Goal: Transaction & Acquisition: Purchase product/service

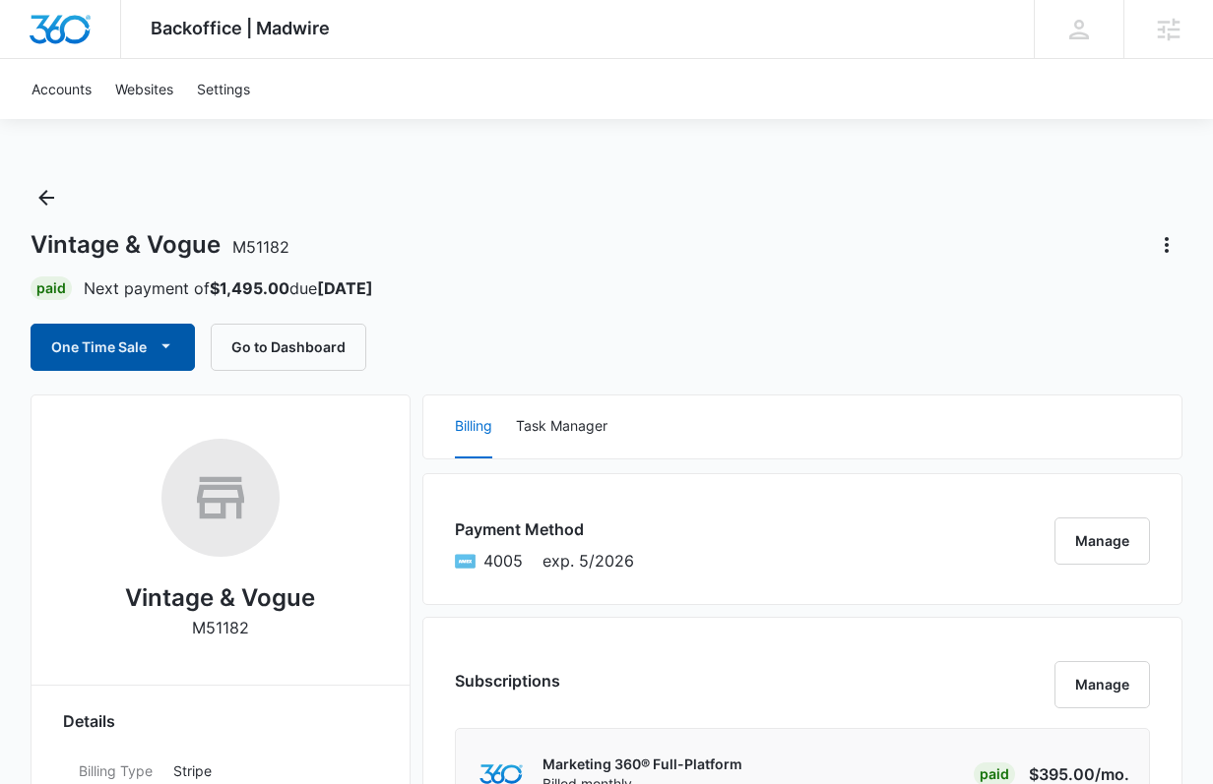
click at [154, 330] on button "One Time Sale" at bounding box center [113, 347] width 164 height 47
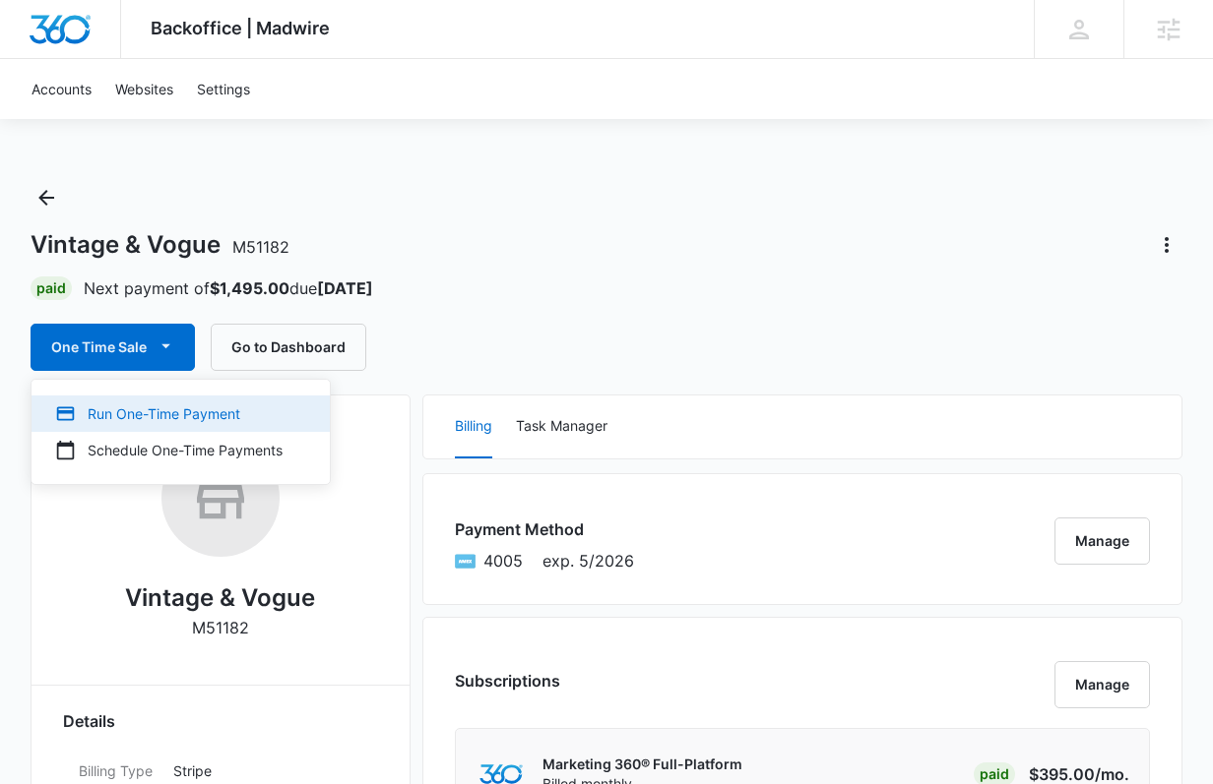
click at [153, 397] on button "Run One-Time Payment" at bounding box center [180, 414] width 298 height 36
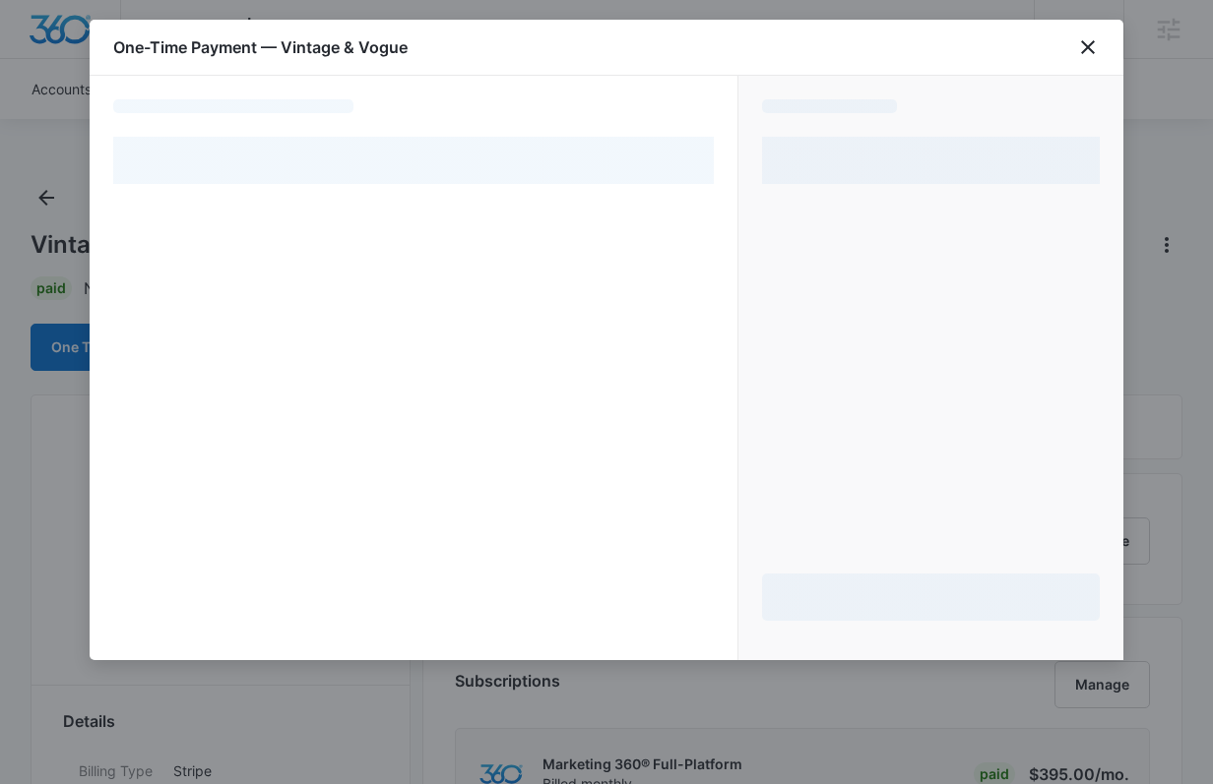
select select "pm_1OMe6nA4n8RTgNjUOJFM3sXg"
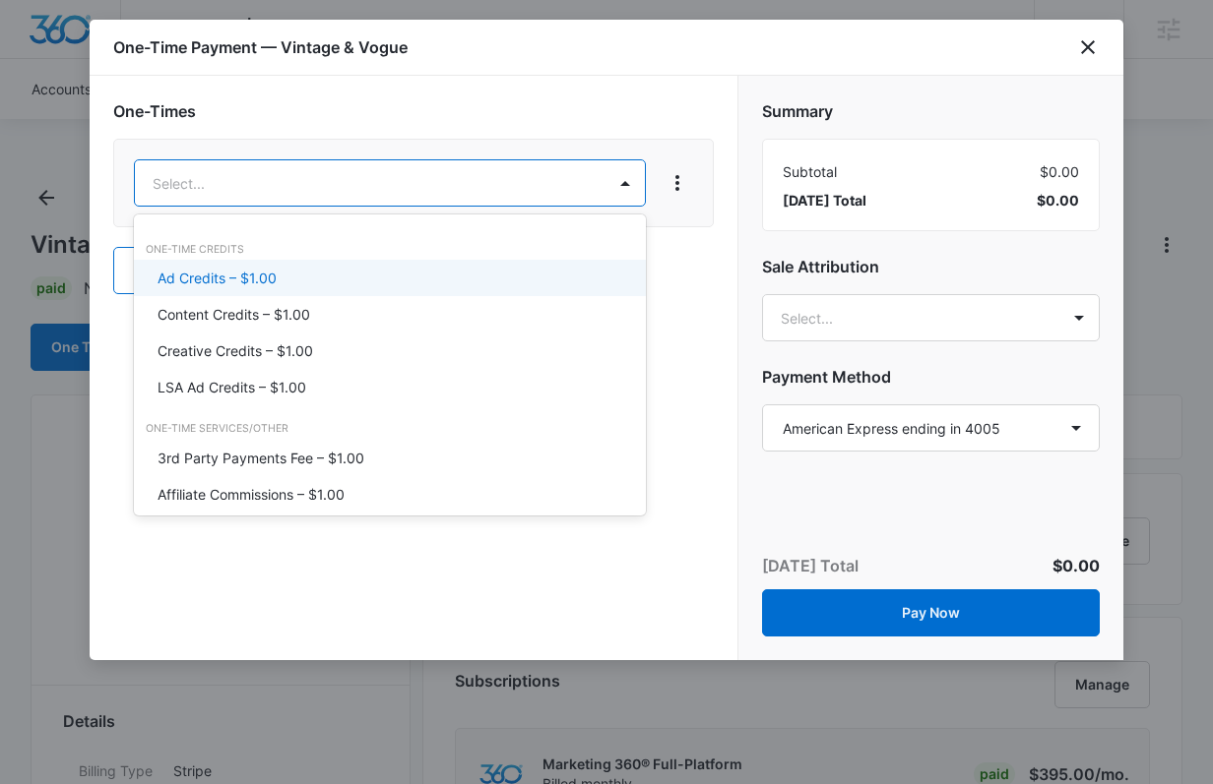
click at [298, 274] on div "Ad Credits – $1.00" at bounding box center [387, 278] width 461 height 21
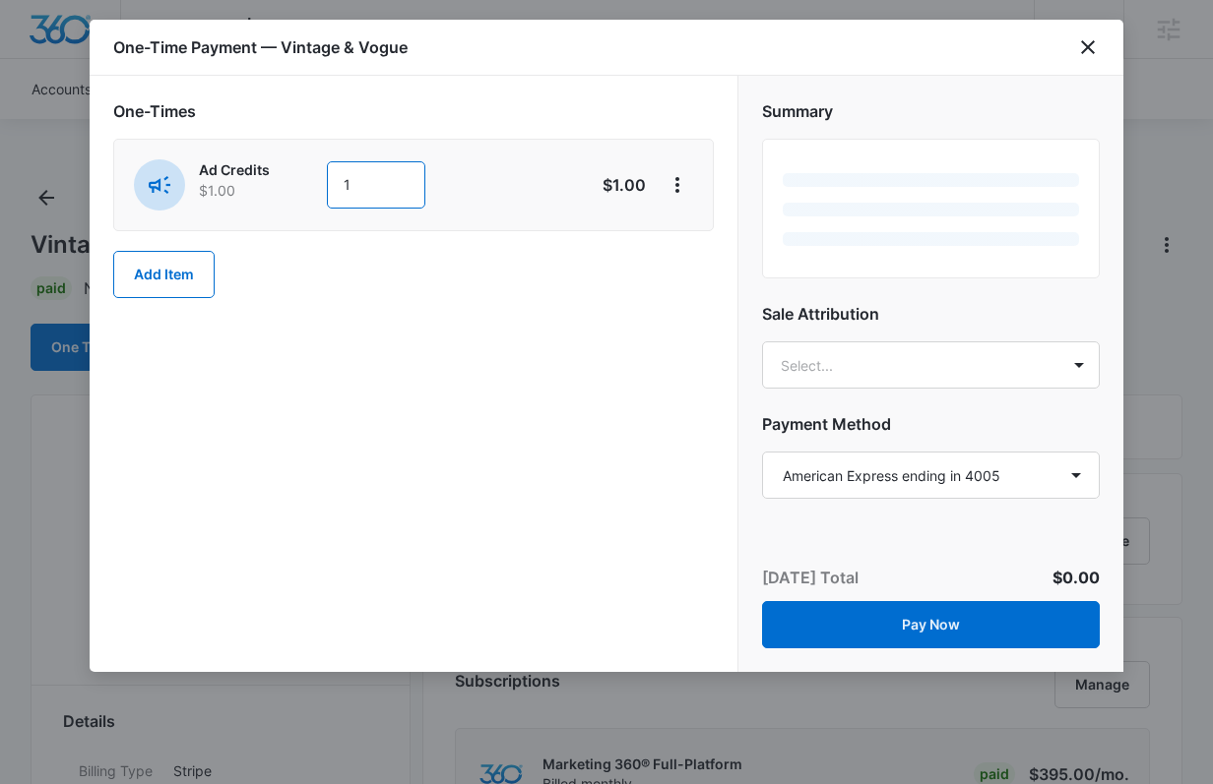
click at [374, 191] on input "1" at bounding box center [376, 184] width 98 height 47
type input "900"
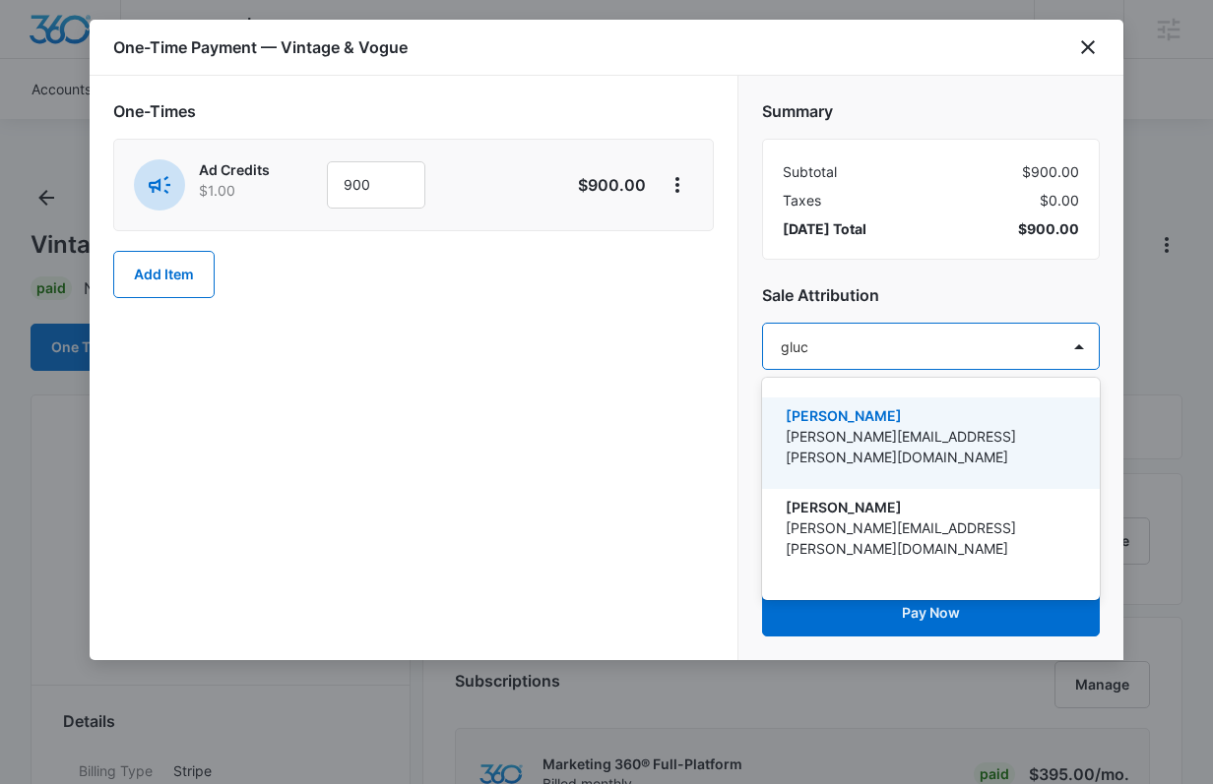
type input "[PERSON_NAME]"
click at [860, 418] on p "[PERSON_NAME]" at bounding box center [928, 415] width 286 height 21
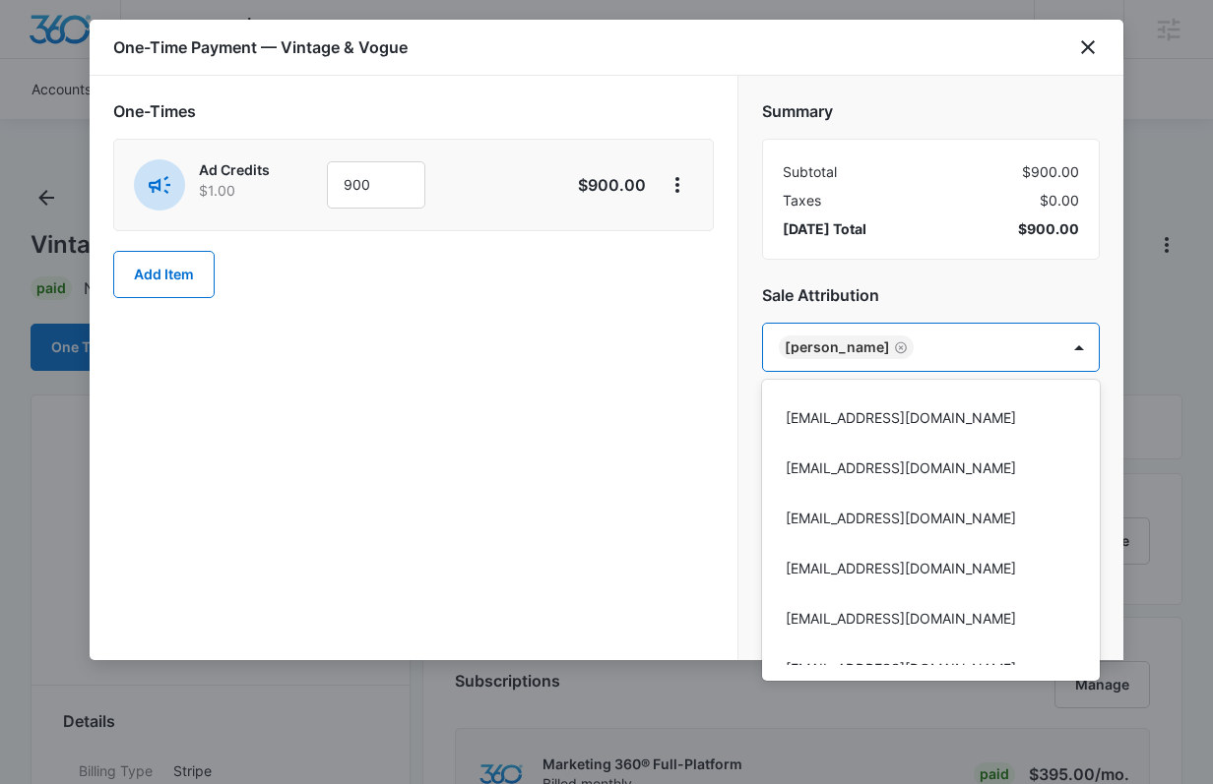
click at [884, 316] on div at bounding box center [606, 392] width 1213 height 784
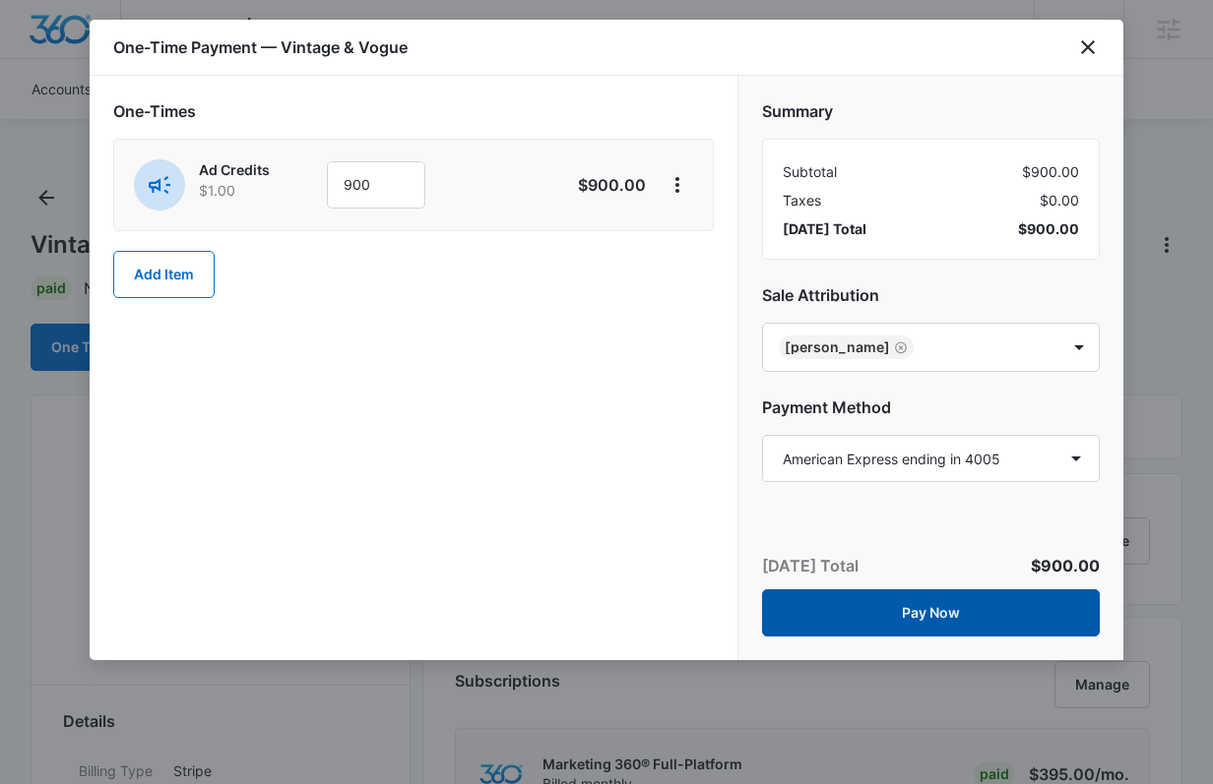
click at [898, 601] on button "Pay Now" at bounding box center [931, 613] width 338 height 47
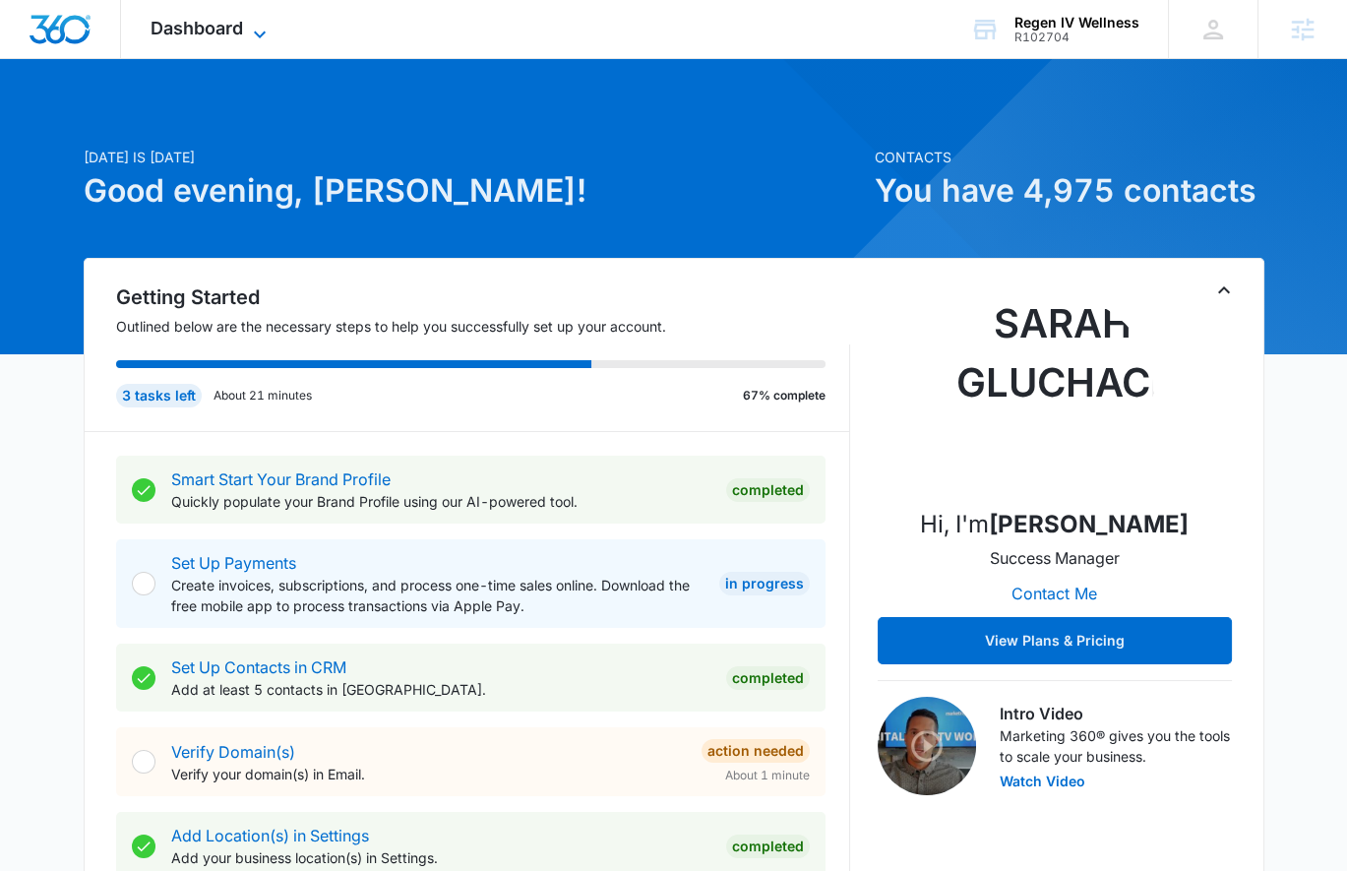
click at [213, 37] on span "Dashboard" at bounding box center [197, 28] width 93 height 21
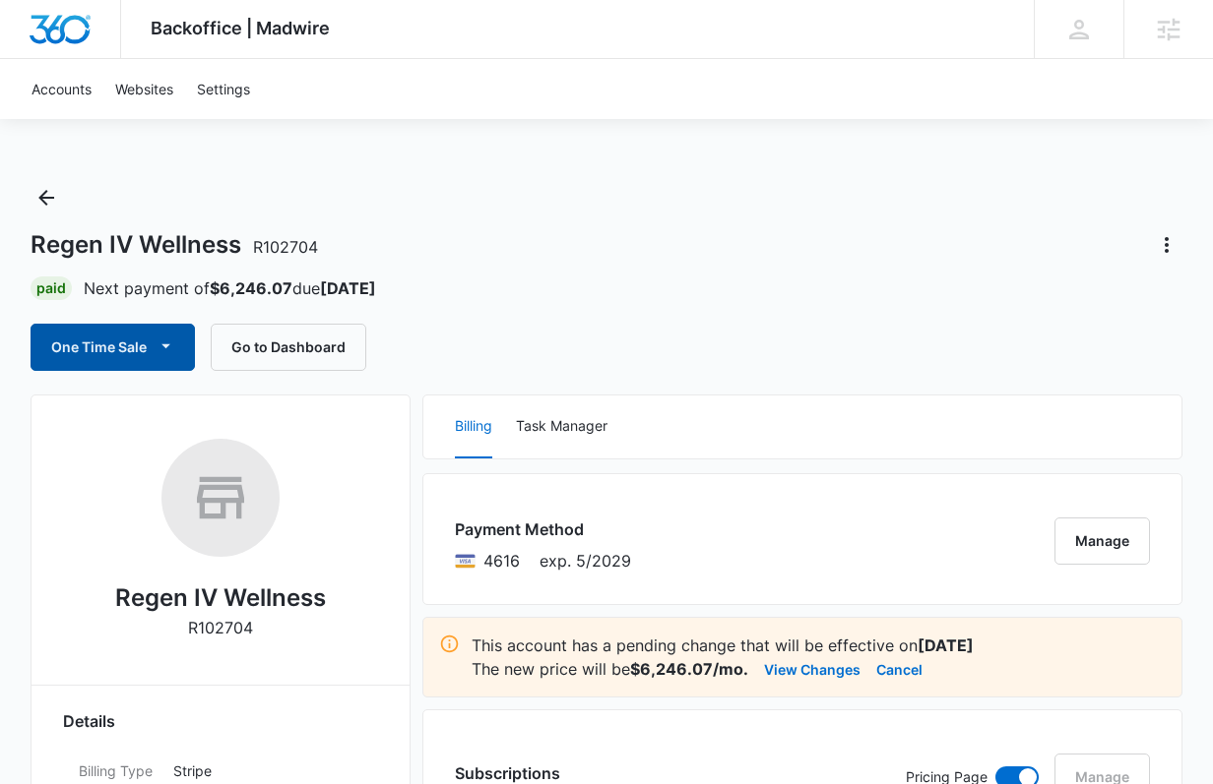
click at [96, 346] on button "One Time Sale" at bounding box center [113, 347] width 164 height 47
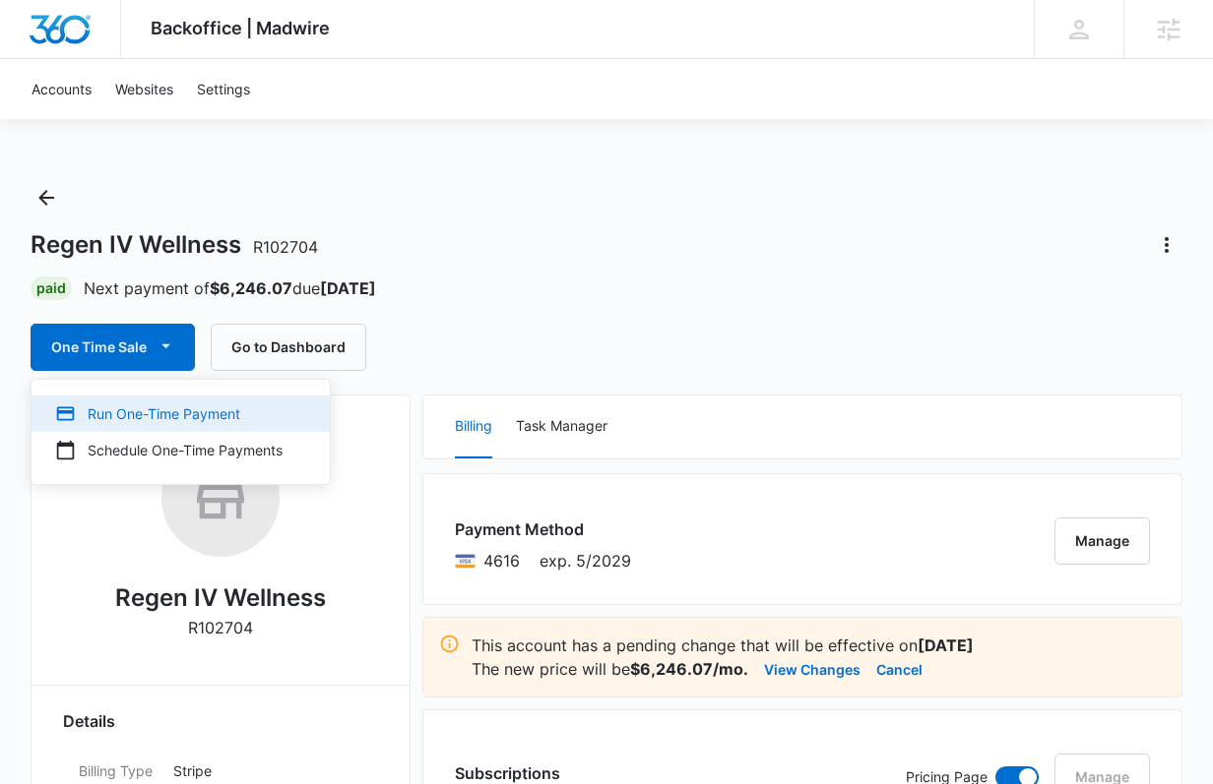
click at [107, 405] on div "Run One-Time Payment" at bounding box center [168, 414] width 227 height 21
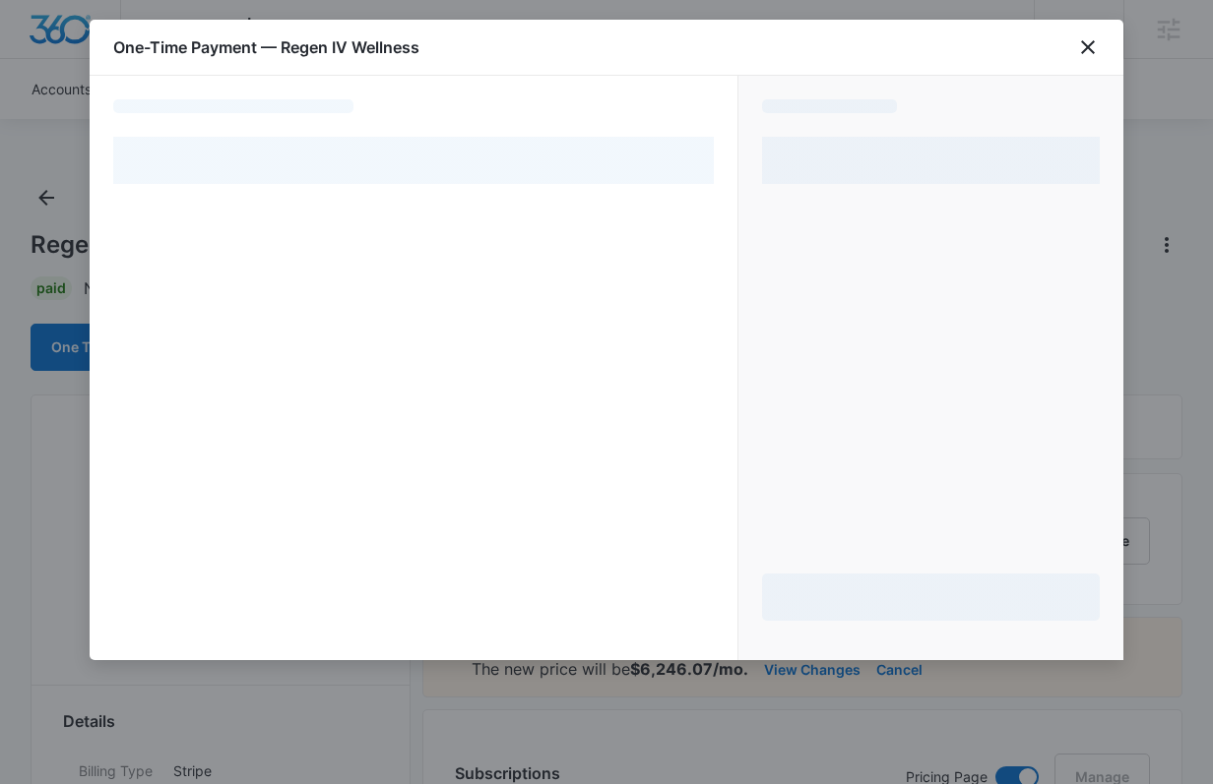
select select "pm_1S0hebA4n8RTgNjUnzOM3ew7"
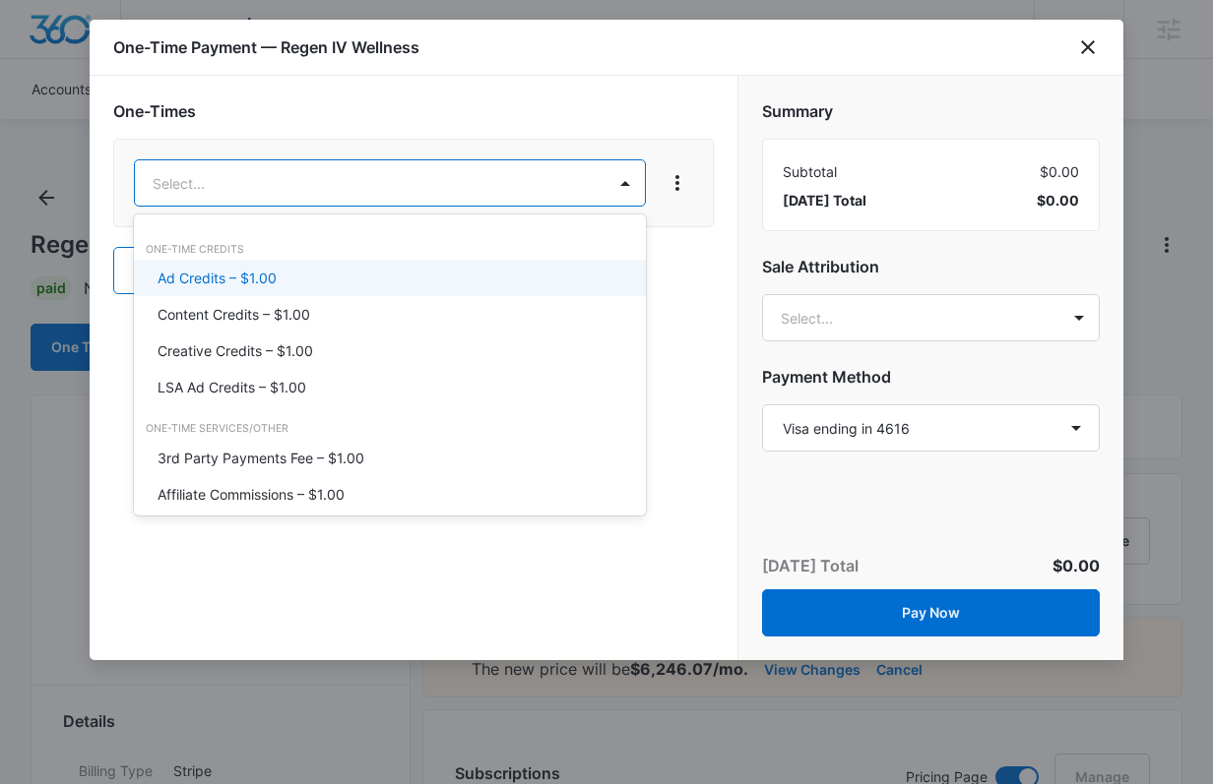
click at [330, 280] on div "Ad Credits – $1.00" at bounding box center [387, 278] width 461 height 21
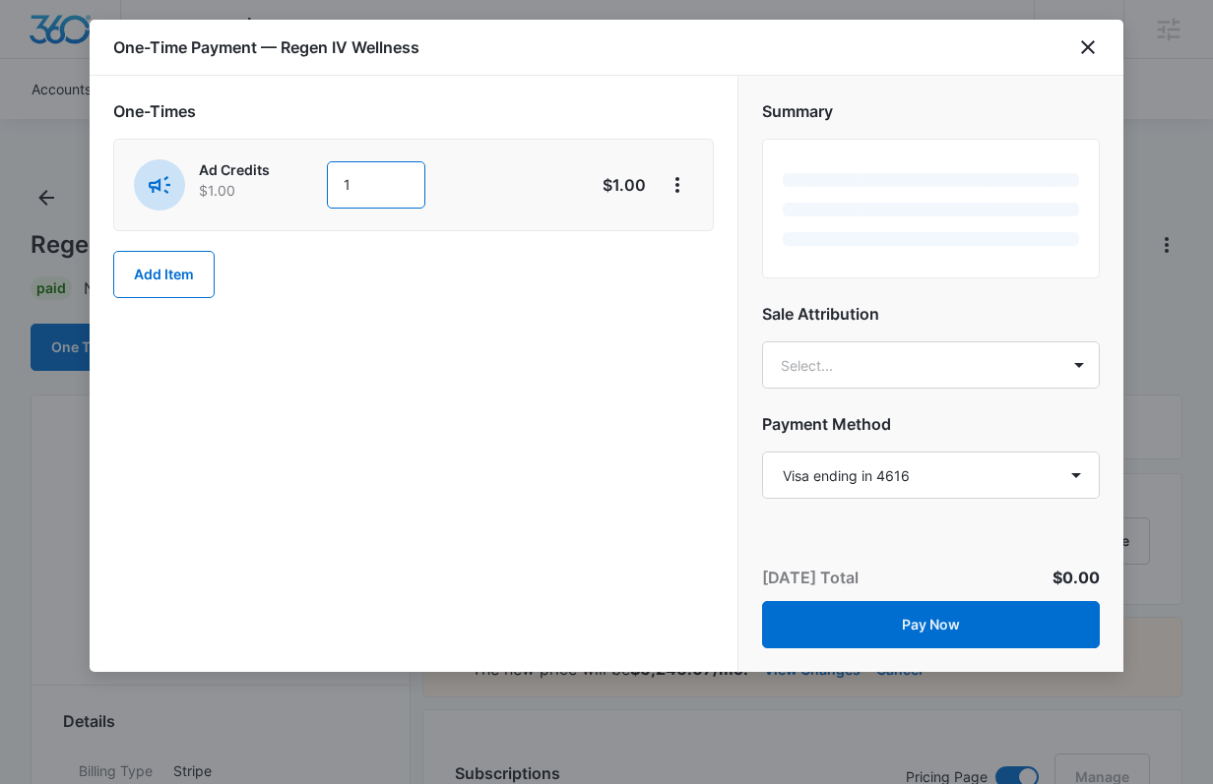
click at [393, 188] on input "1" at bounding box center [376, 184] width 98 height 47
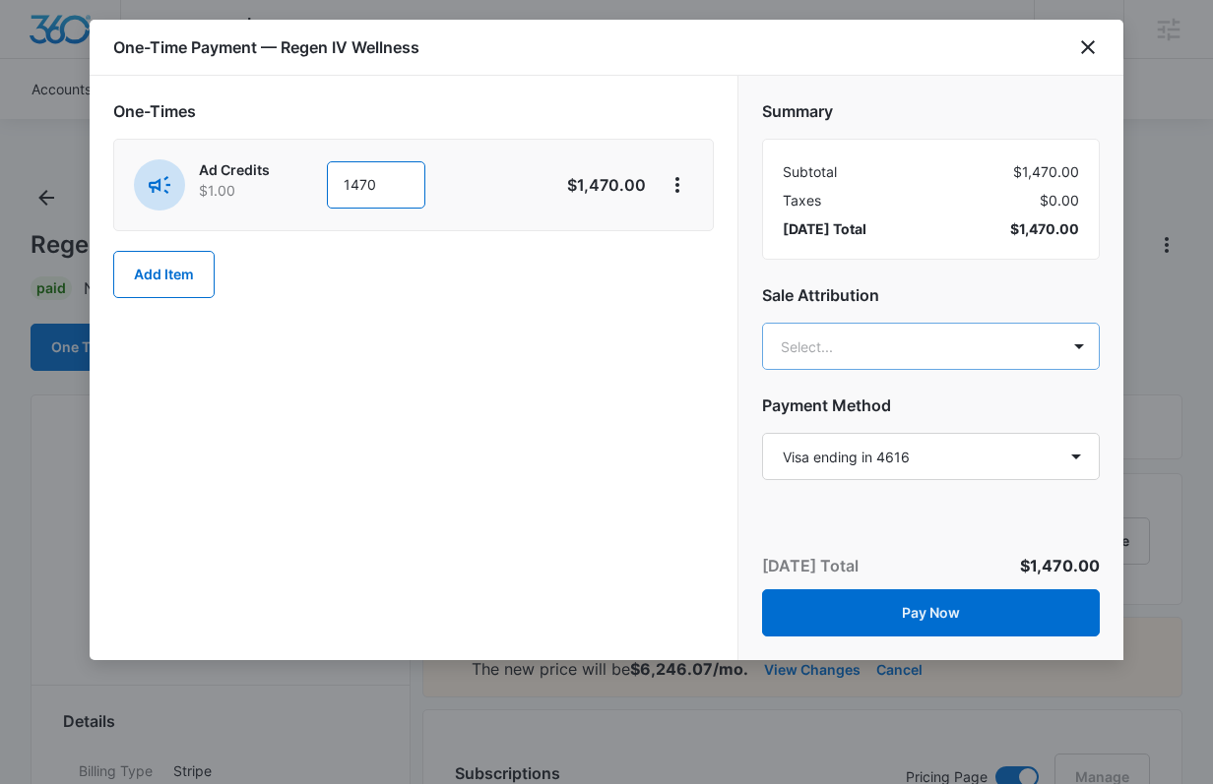
type input "1470"
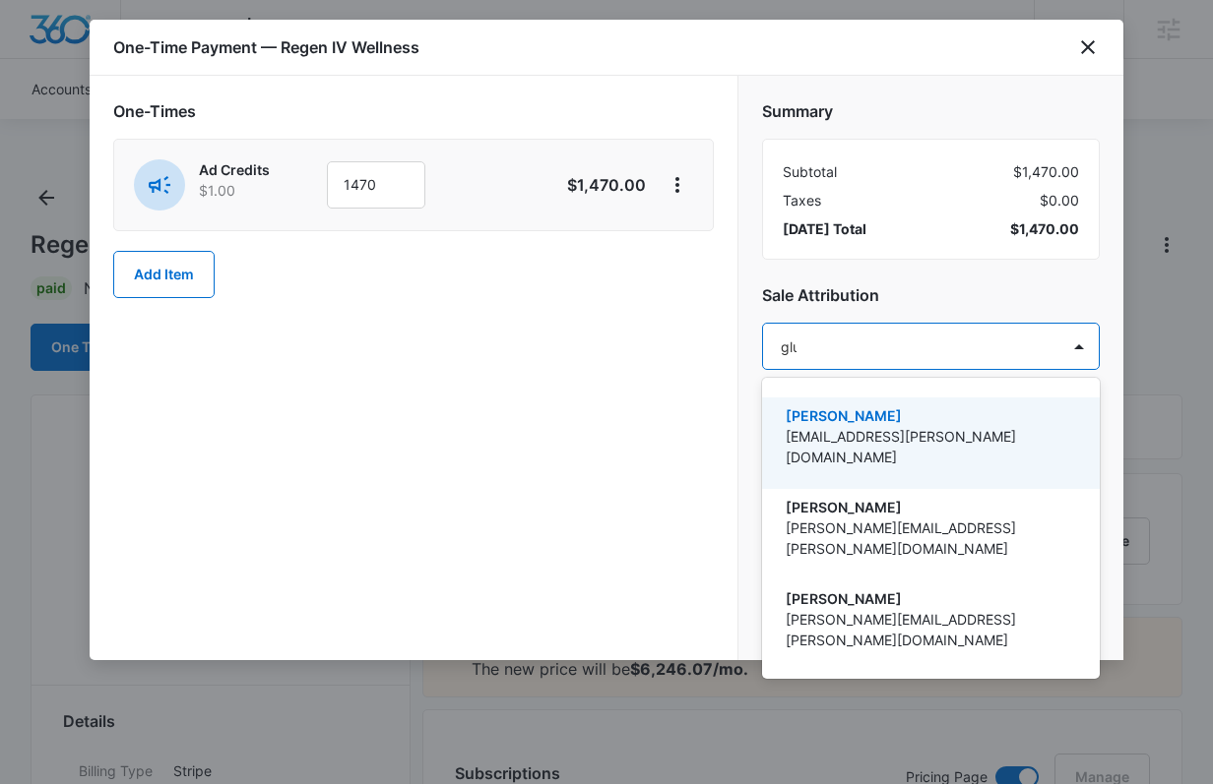
type input "[PERSON_NAME]"
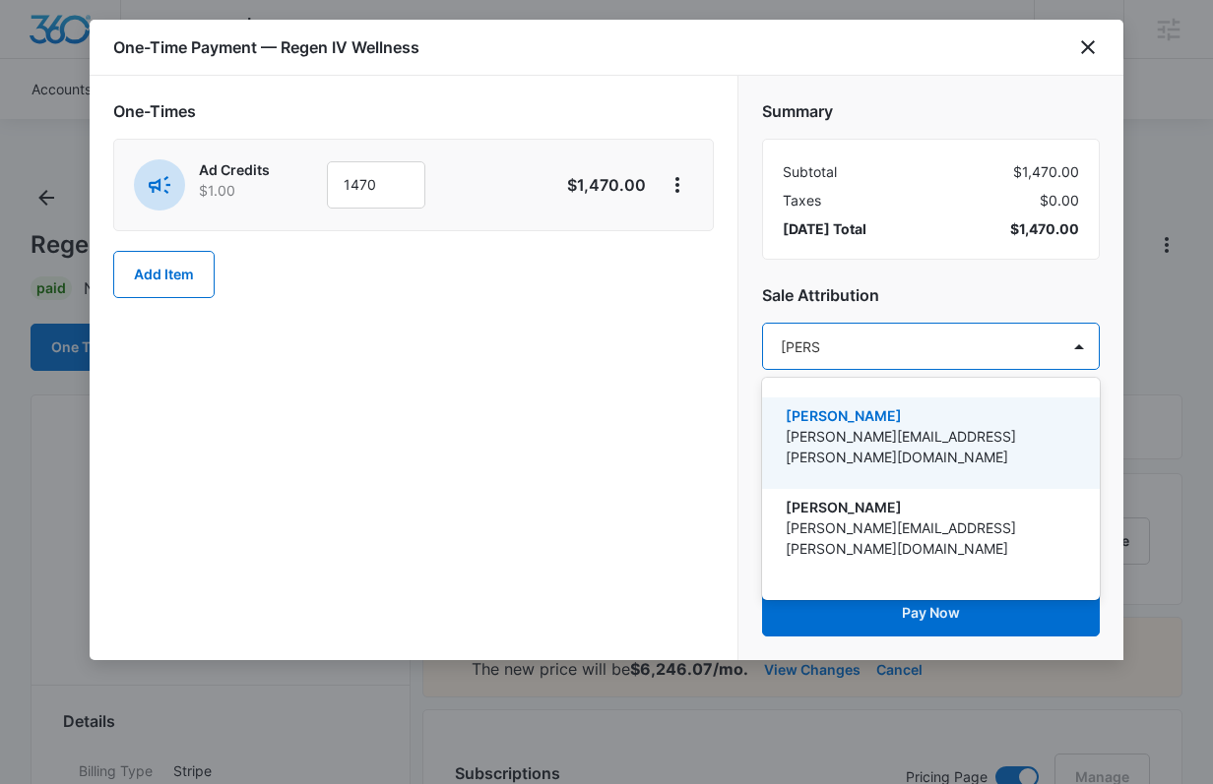
click at [893, 412] on p "[PERSON_NAME]" at bounding box center [928, 415] width 286 height 21
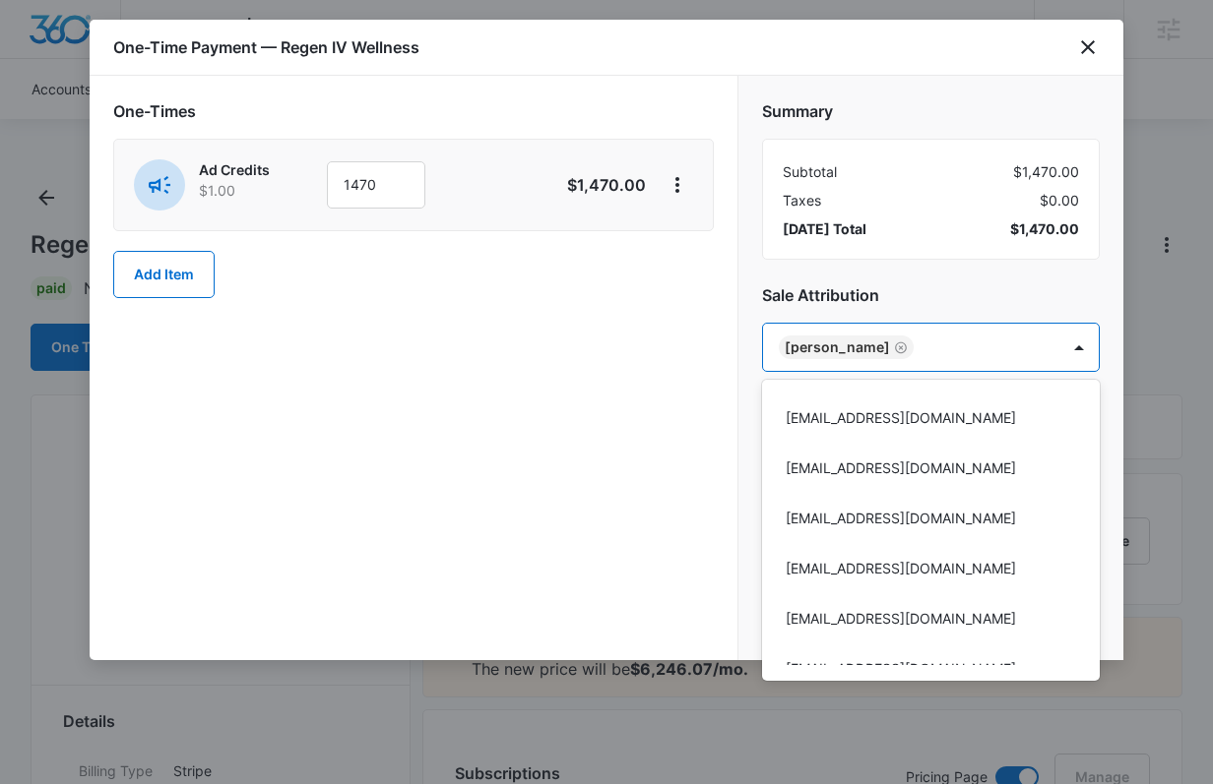
click at [895, 293] on div at bounding box center [606, 392] width 1213 height 784
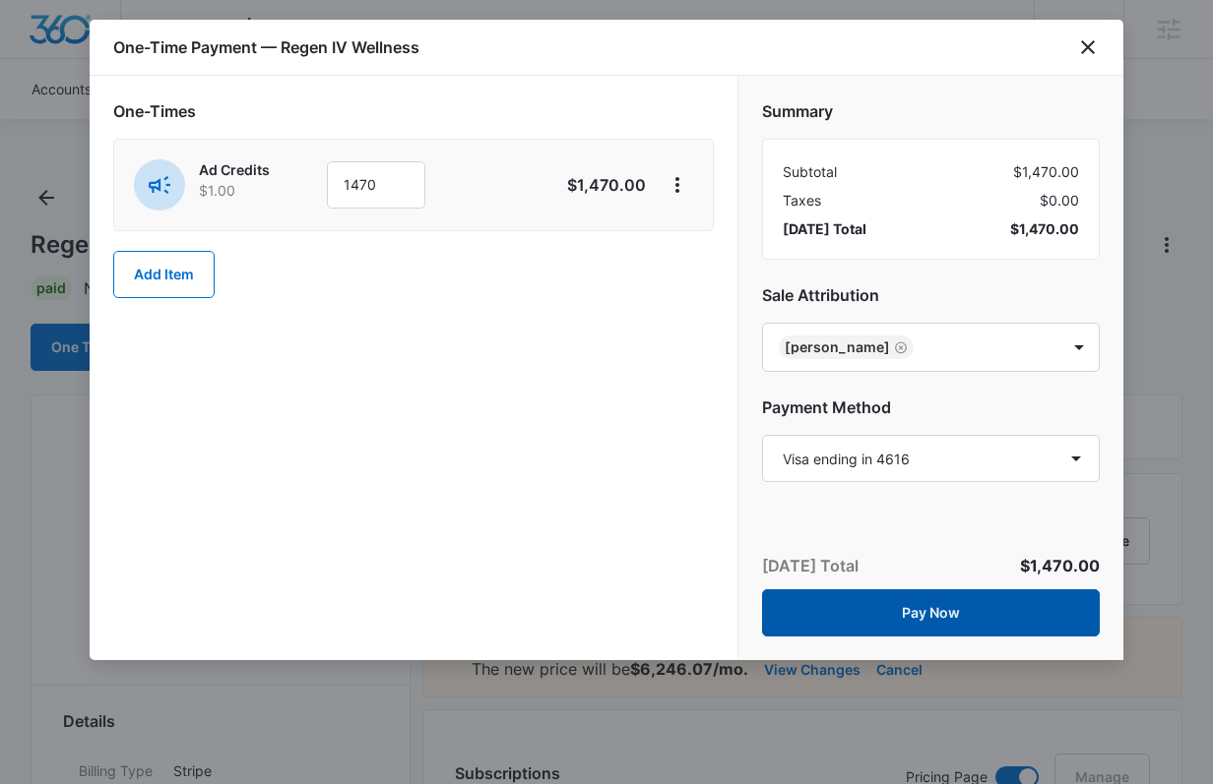
click at [919, 603] on button "Pay Now" at bounding box center [931, 613] width 338 height 47
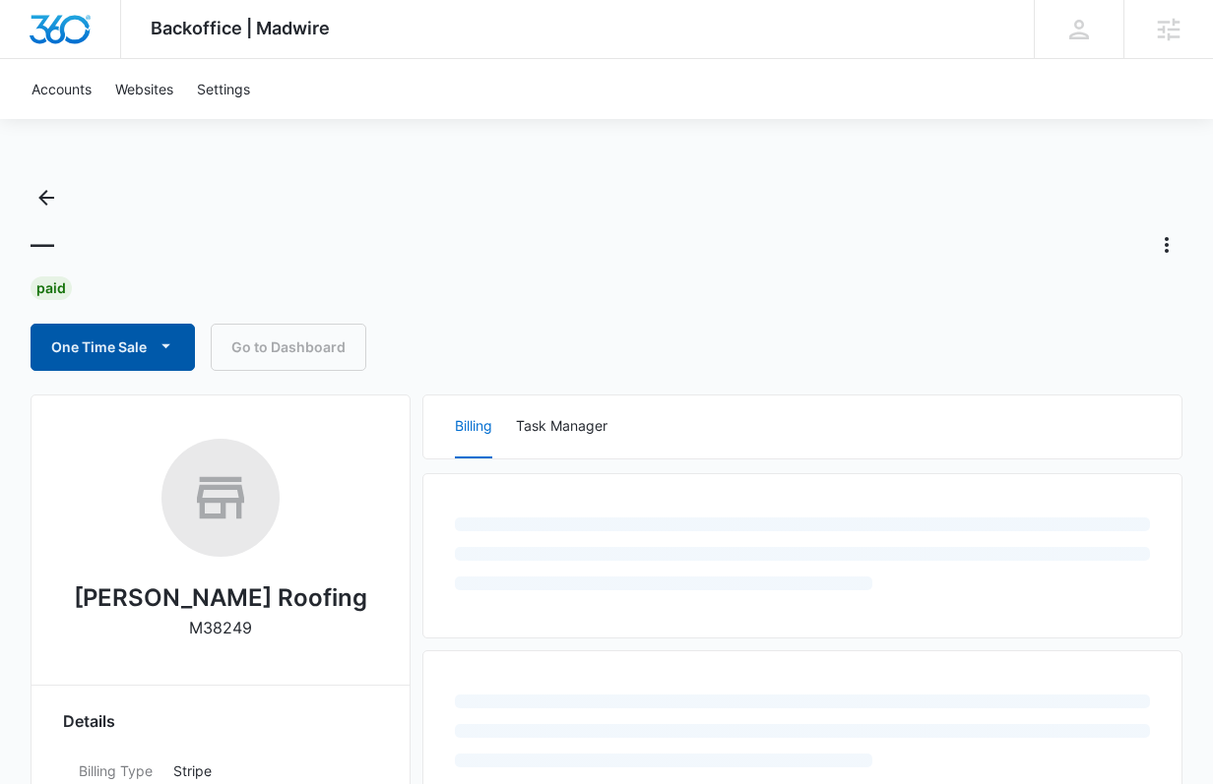
click at [156, 329] on button "One Time Sale" at bounding box center [113, 347] width 164 height 47
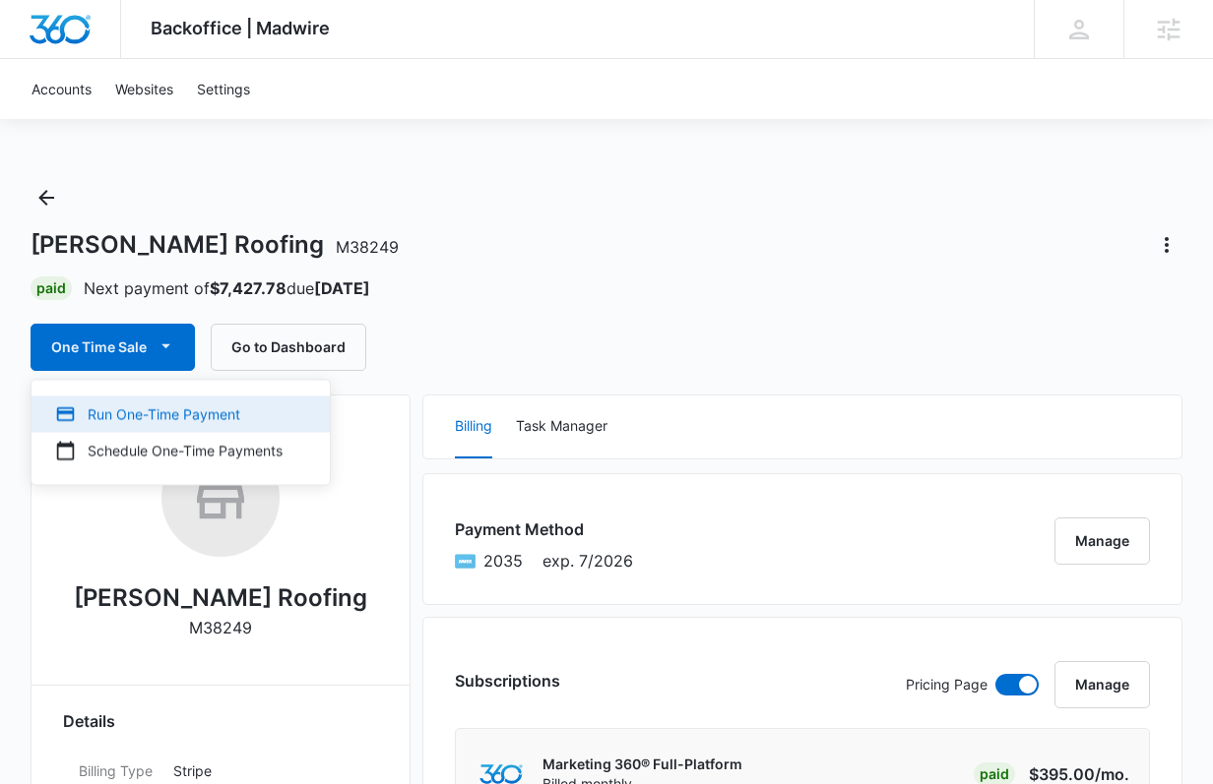
click at [151, 414] on div "Run One-Time Payment" at bounding box center [168, 415] width 227 height 21
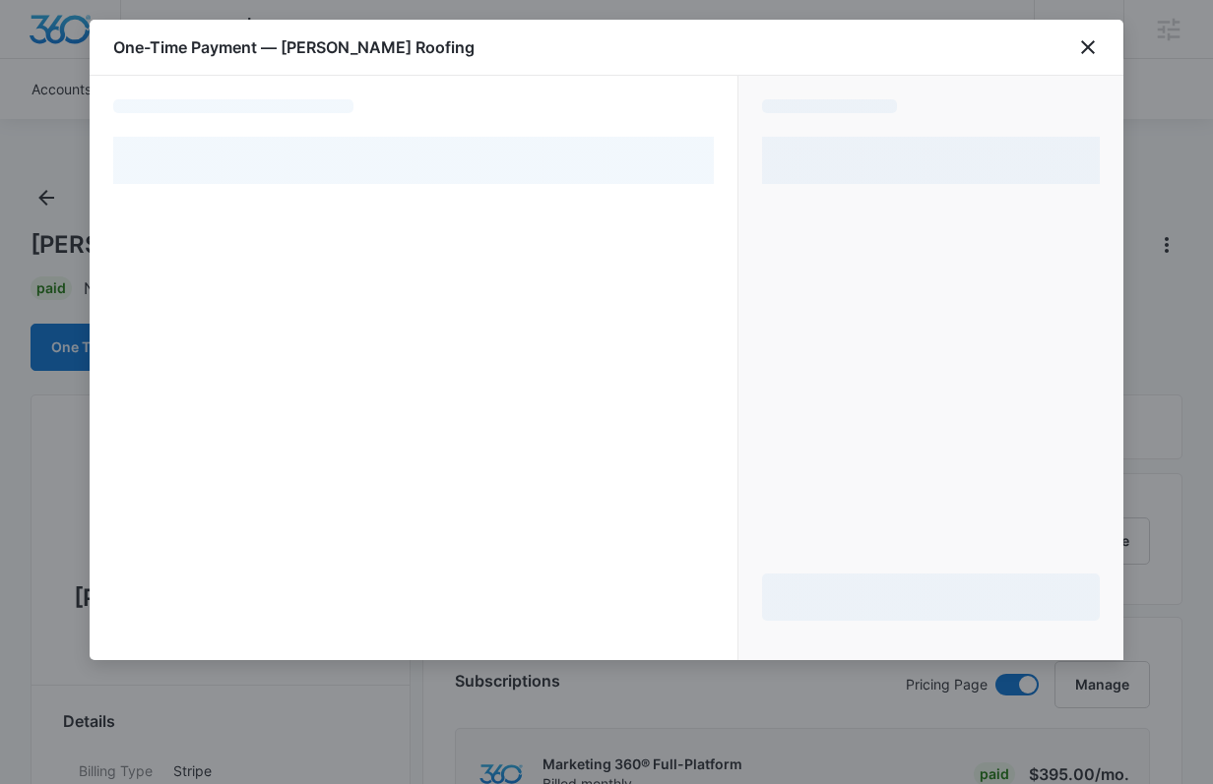
select select "pm_1Mz2RDA4n8RTgNjU0XNDM3wW"
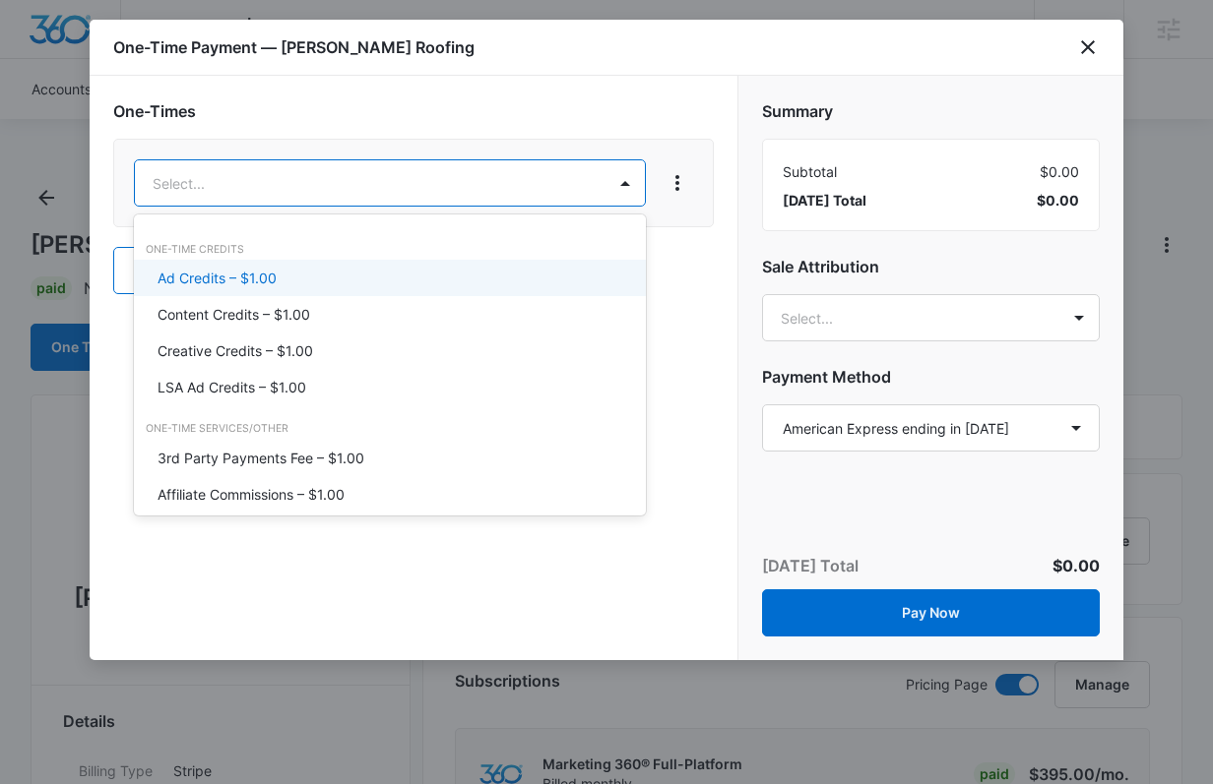
click at [324, 279] on div "Ad Credits – $1.00" at bounding box center [387, 278] width 461 height 21
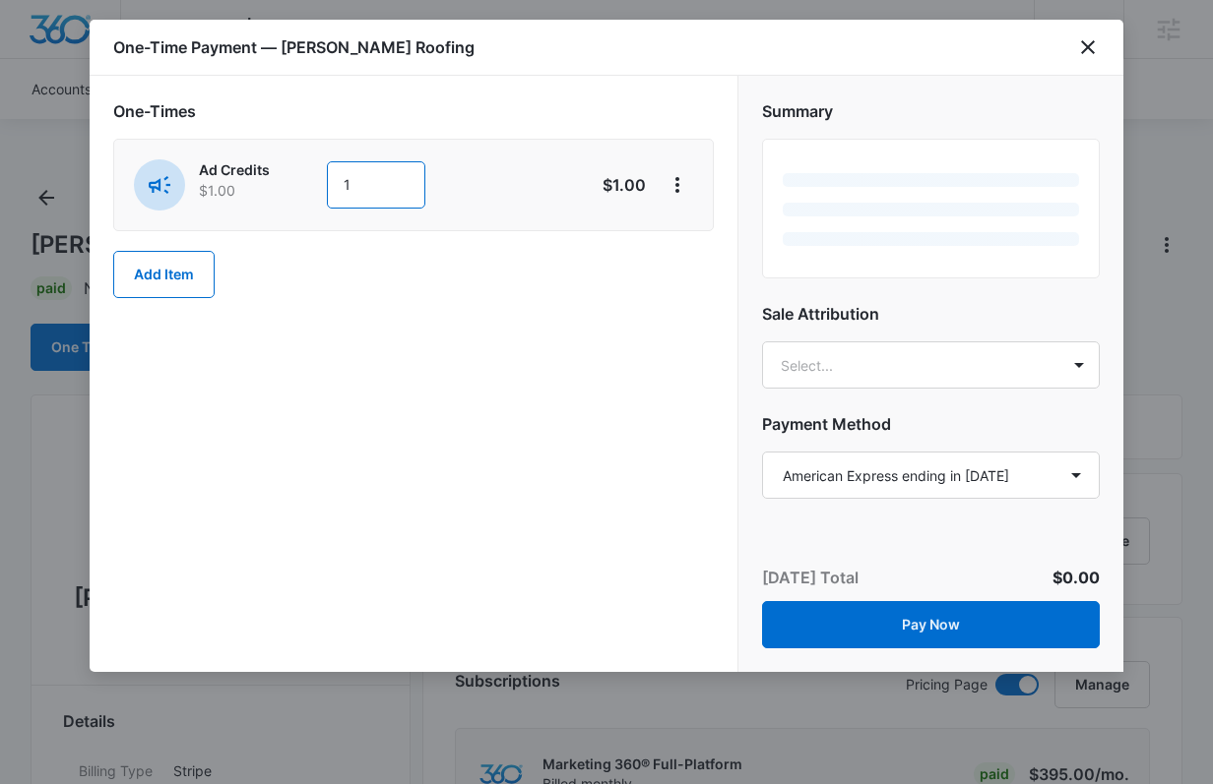
click at [378, 199] on input "1" at bounding box center [376, 184] width 98 height 47
type input "1000"
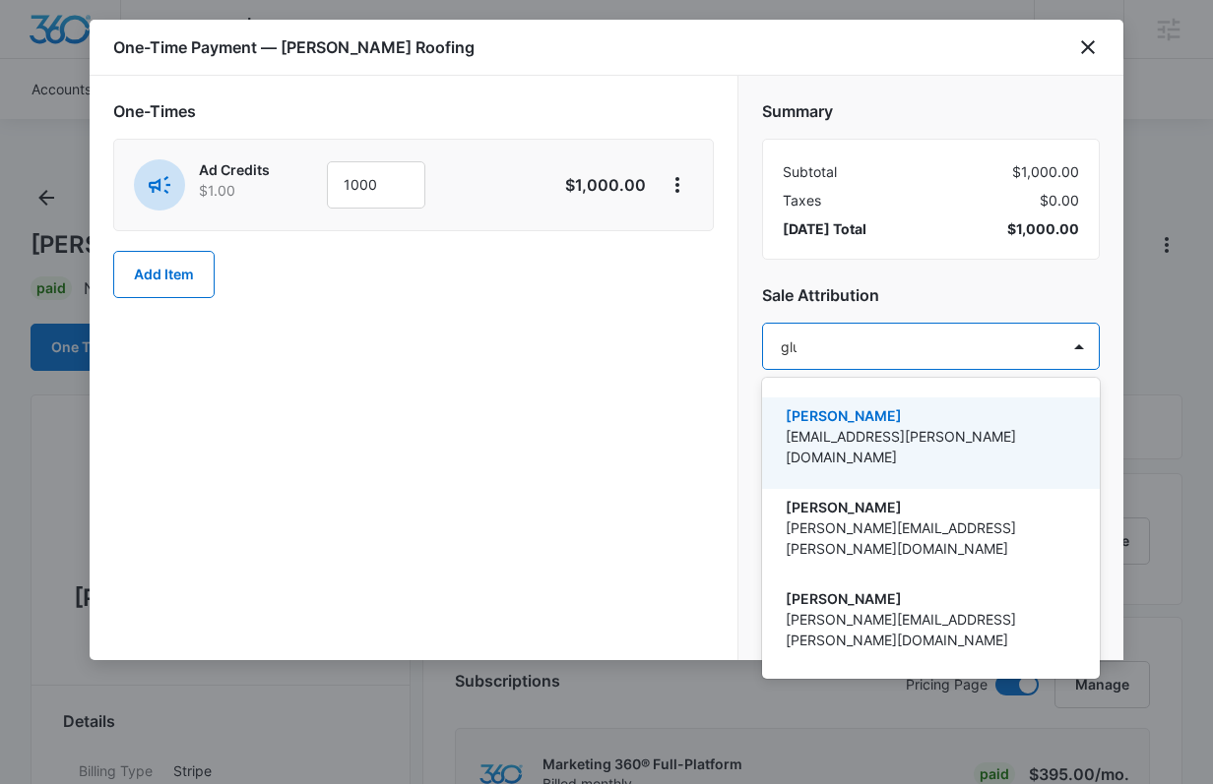
type input "[PERSON_NAME]"
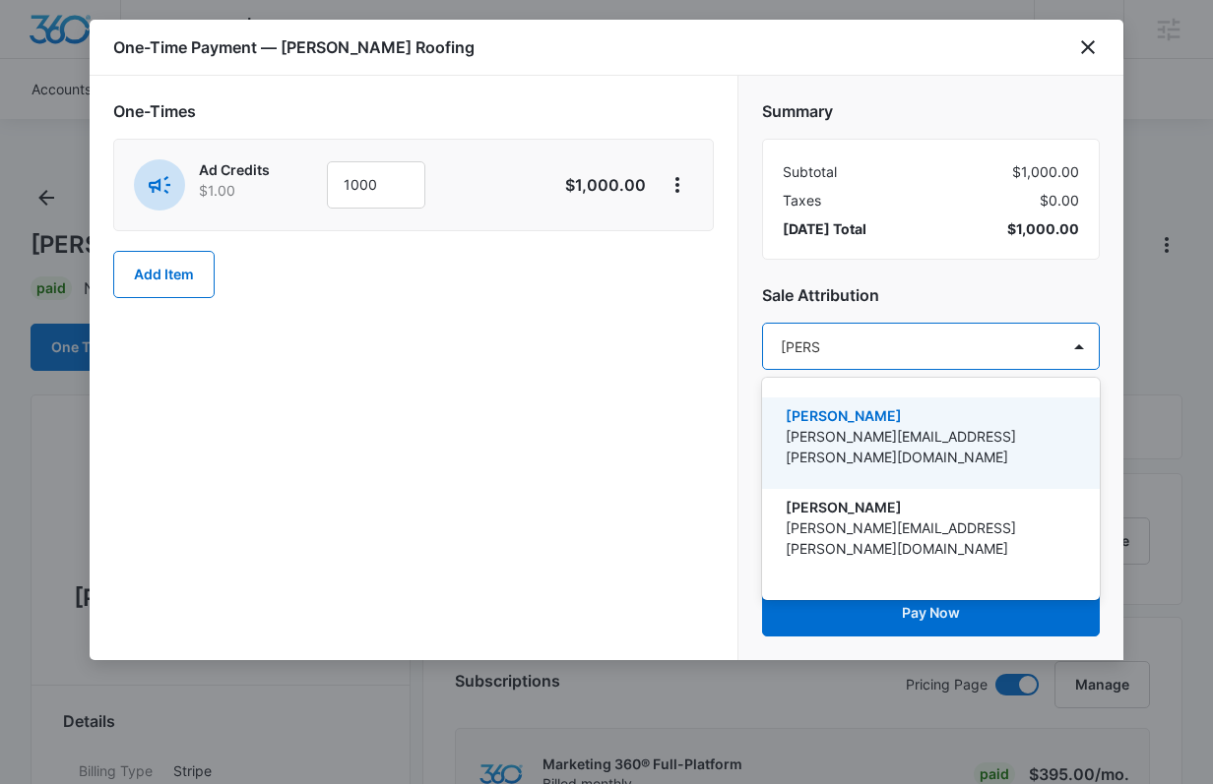
click at [895, 400] on div "[PERSON_NAME] [PERSON_NAME][EMAIL_ADDRESS][PERSON_NAME][DOMAIN_NAME]" at bounding box center [931, 444] width 338 height 92
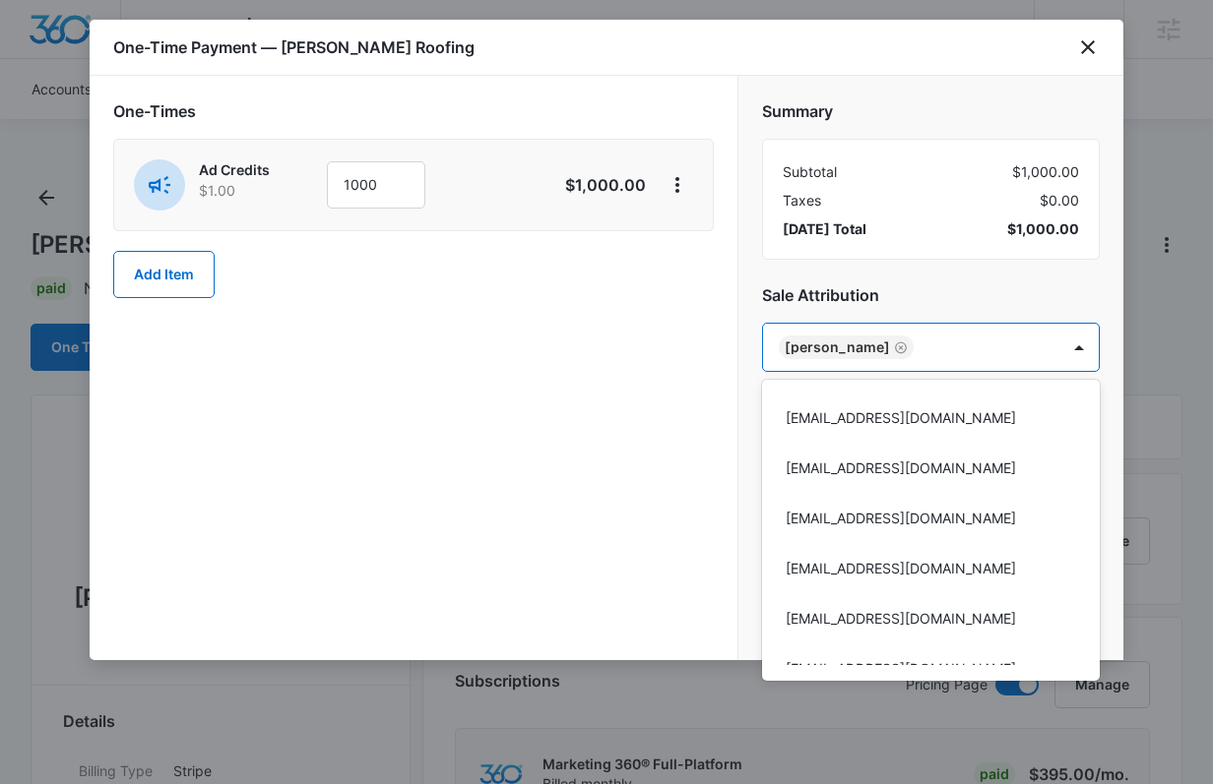
click at [897, 299] on div at bounding box center [606, 392] width 1213 height 784
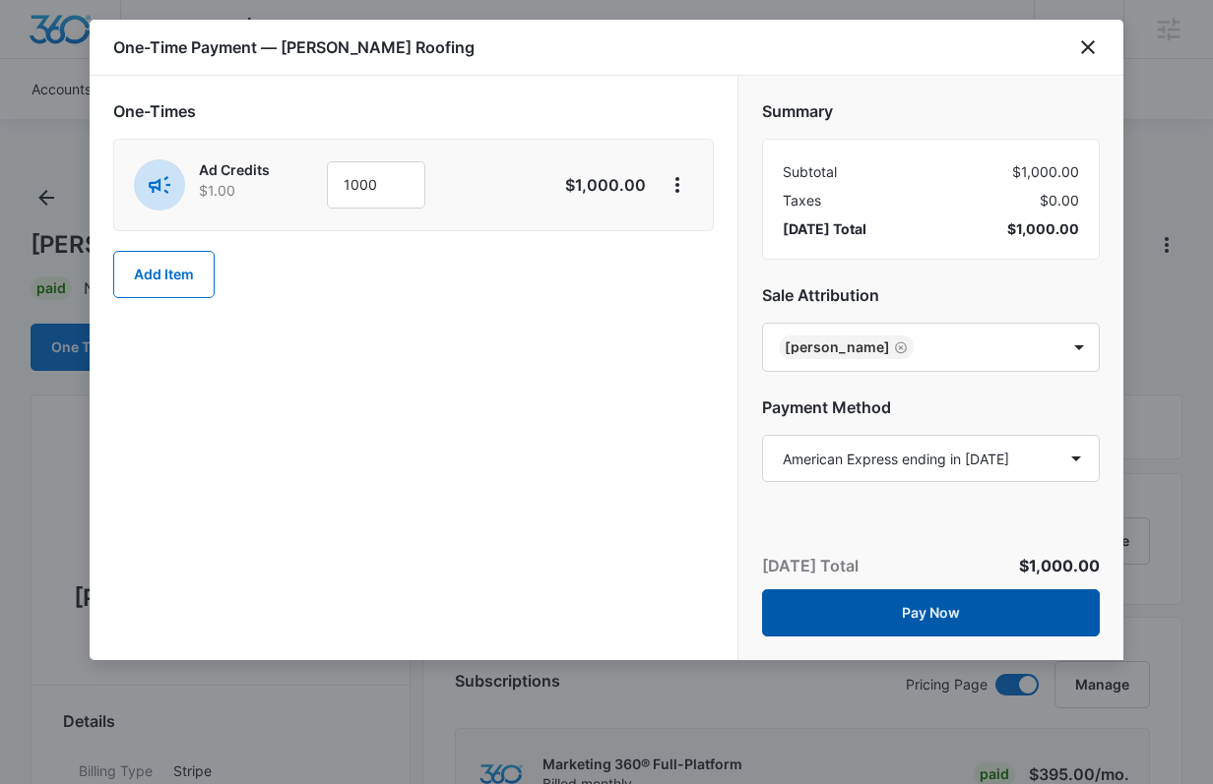
click at [922, 617] on button "Pay Now" at bounding box center [931, 613] width 338 height 47
